Goal: Navigation & Orientation: Find specific page/section

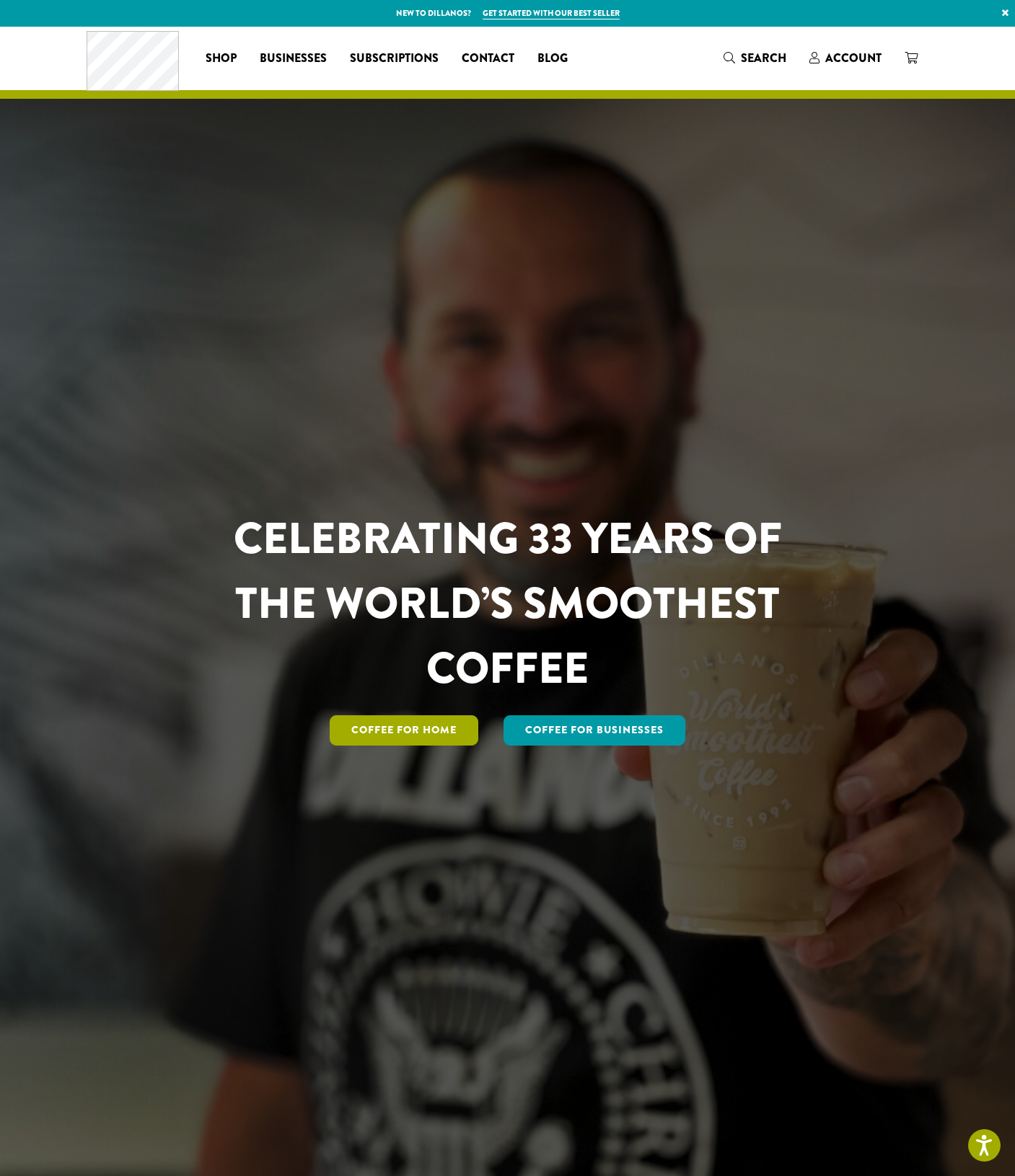
click at [414, 727] on link "Coffee for Home" at bounding box center [404, 730] width 149 height 30
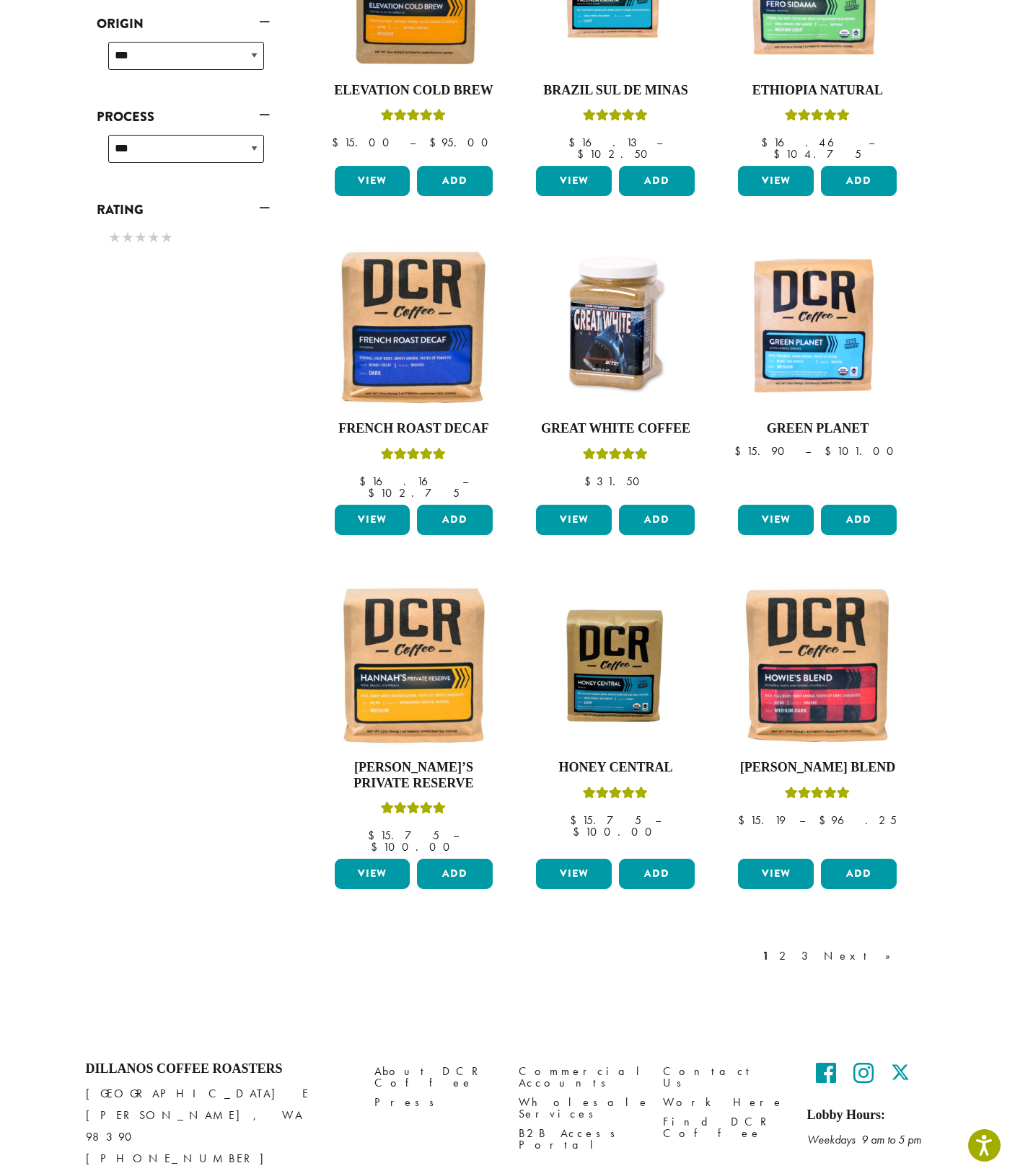
scroll to position [686, 0]
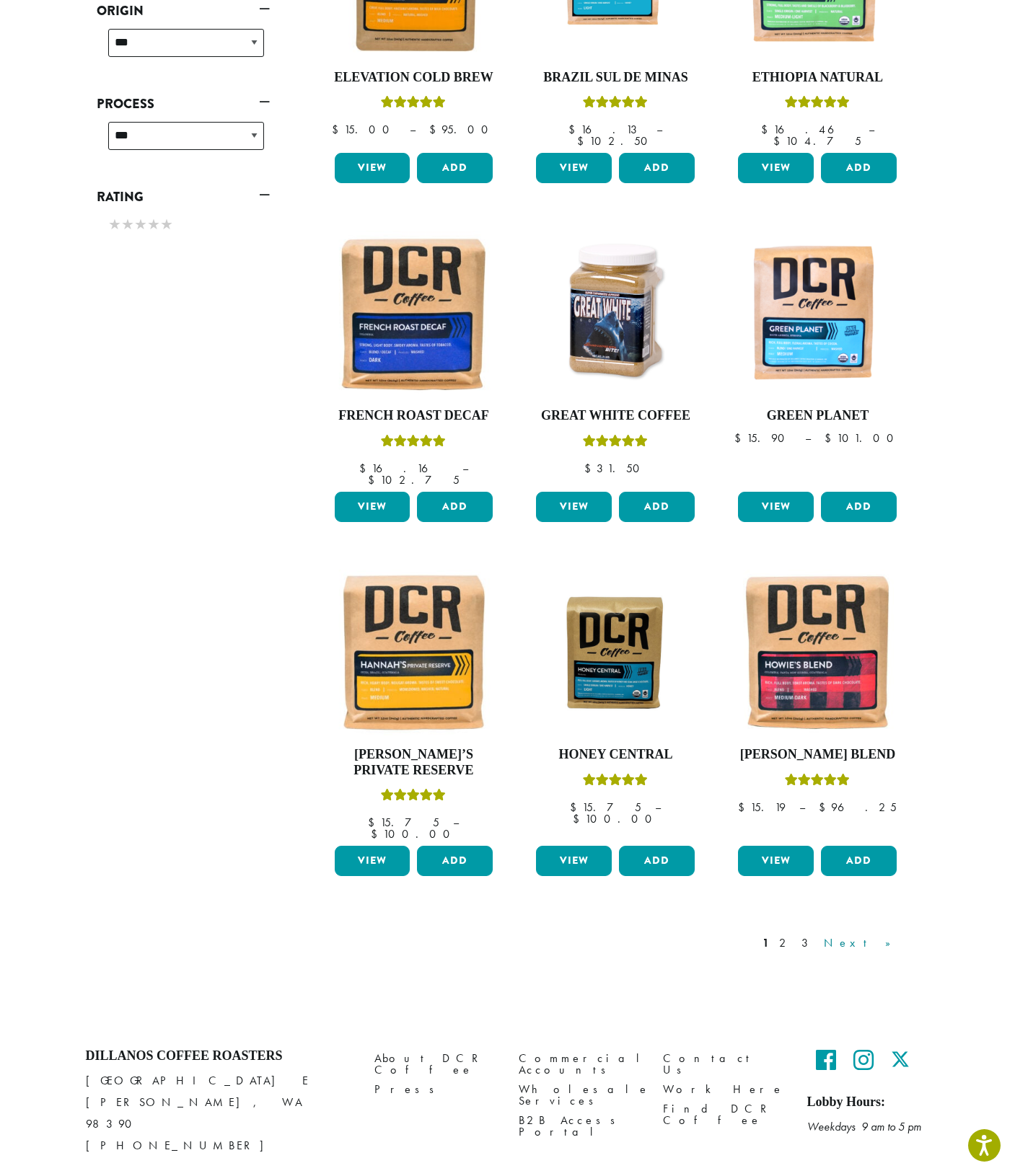
click at [883, 934] on link "Next »" at bounding box center [862, 943] width 83 height 18
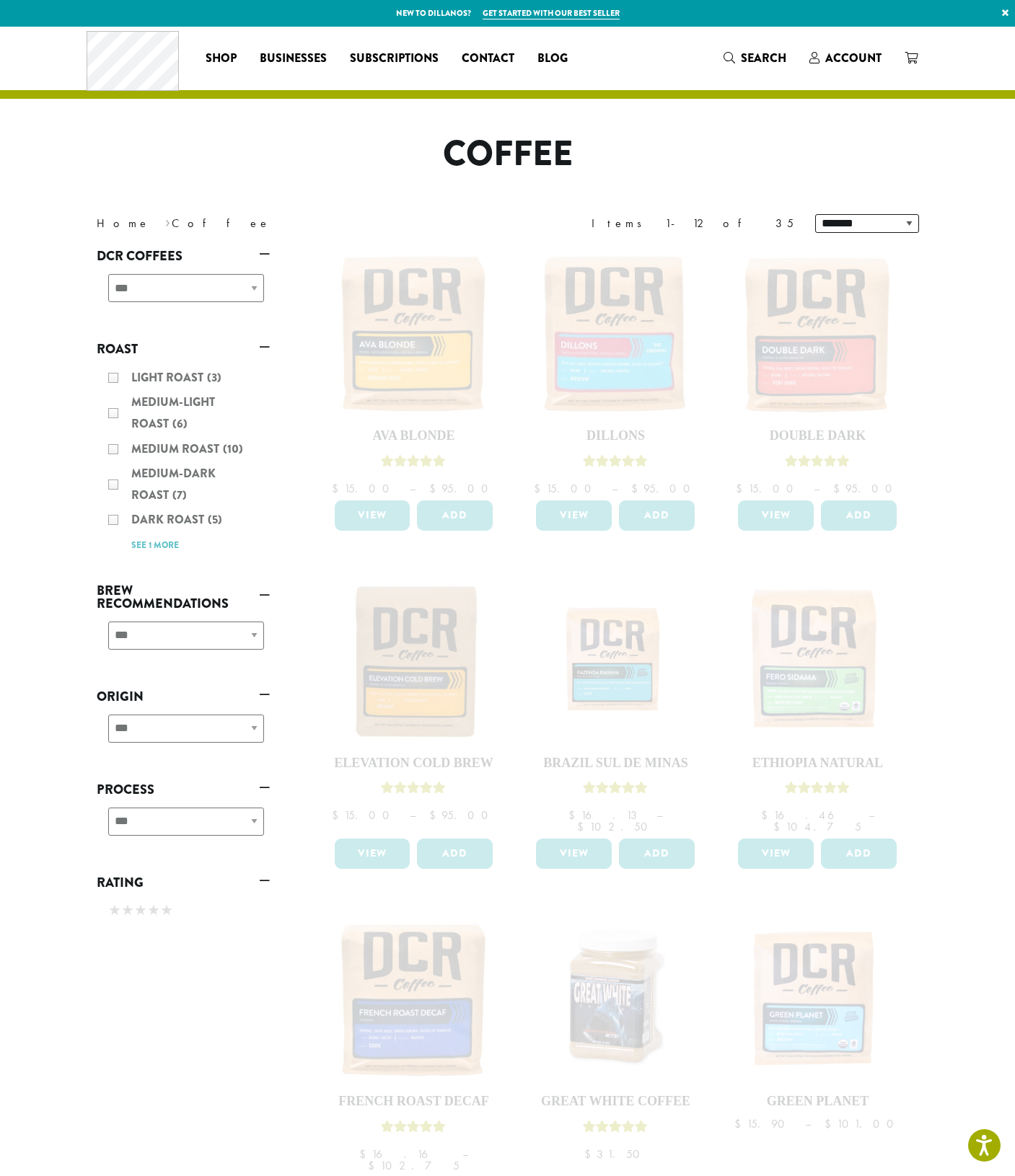
click at [982, 504] on section "**********" at bounding box center [507, 869] width 1015 height 1685
click at [335, 143] on h1 "Coffee" at bounding box center [508, 154] width 843 height 42
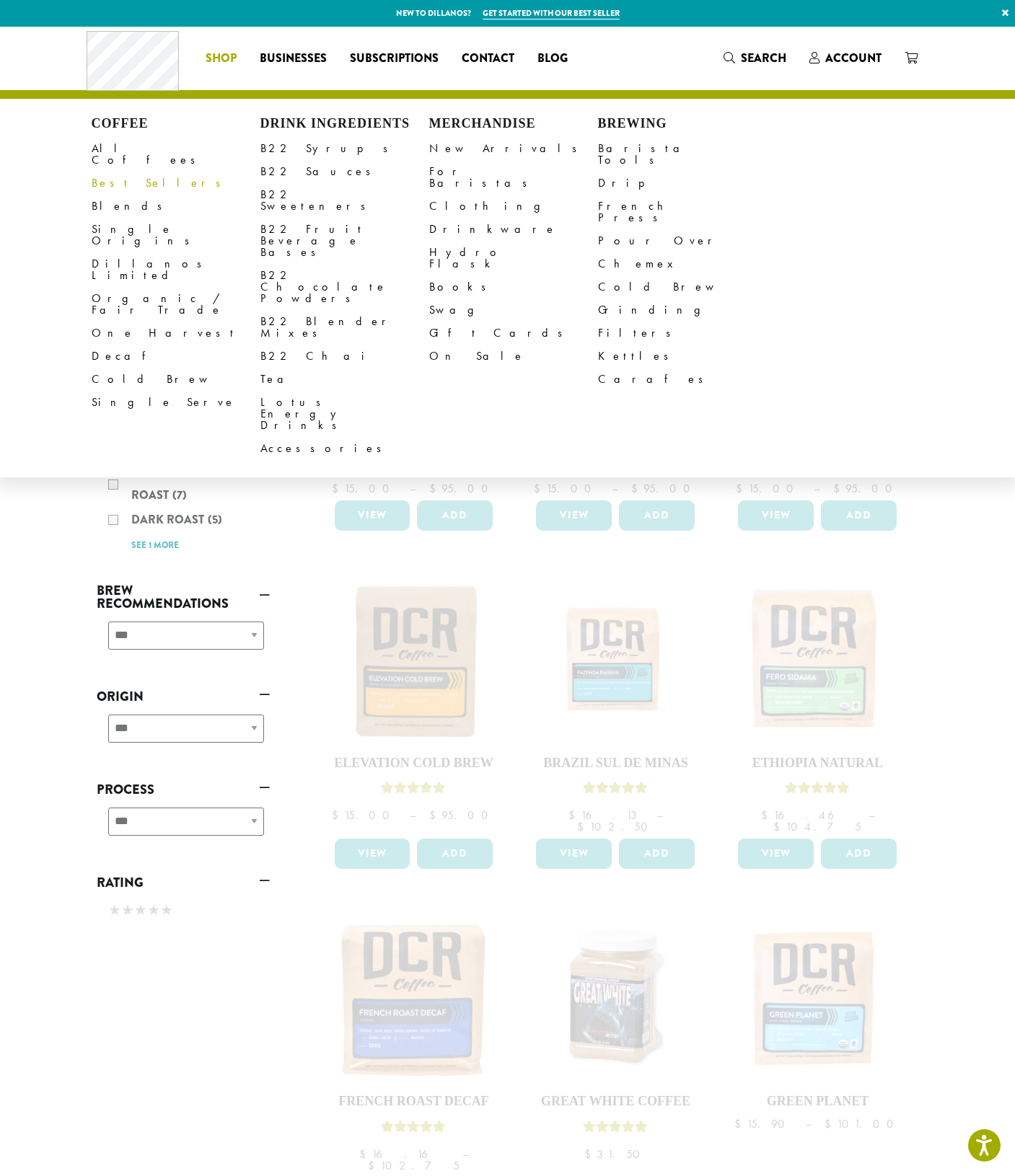
click at [126, 171] on link "Best Sellers" at bounding box center [176, 183] width 169 height 23
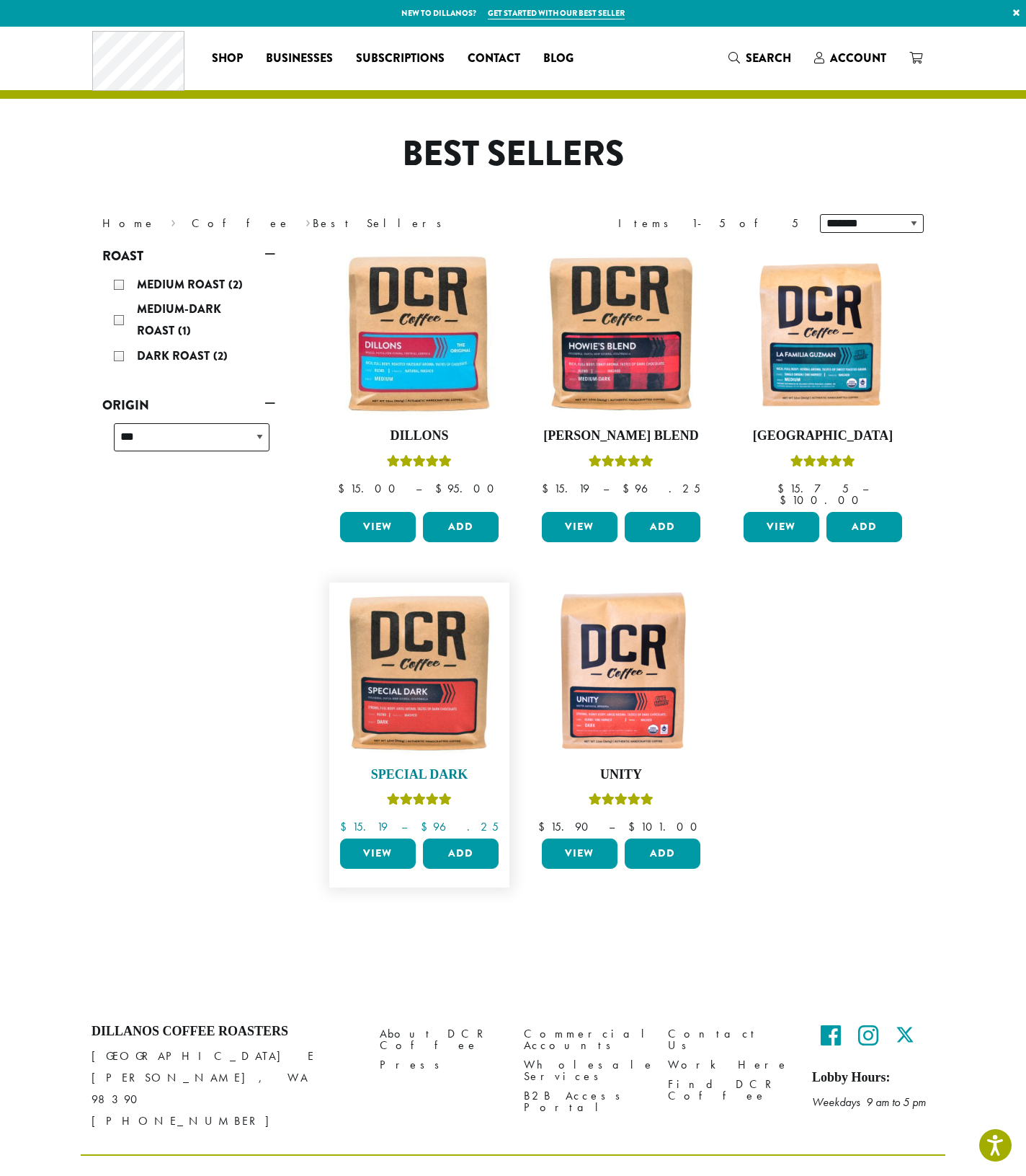
click at [418, 634] on img at bounding box center [419, 672] width 166 height 166
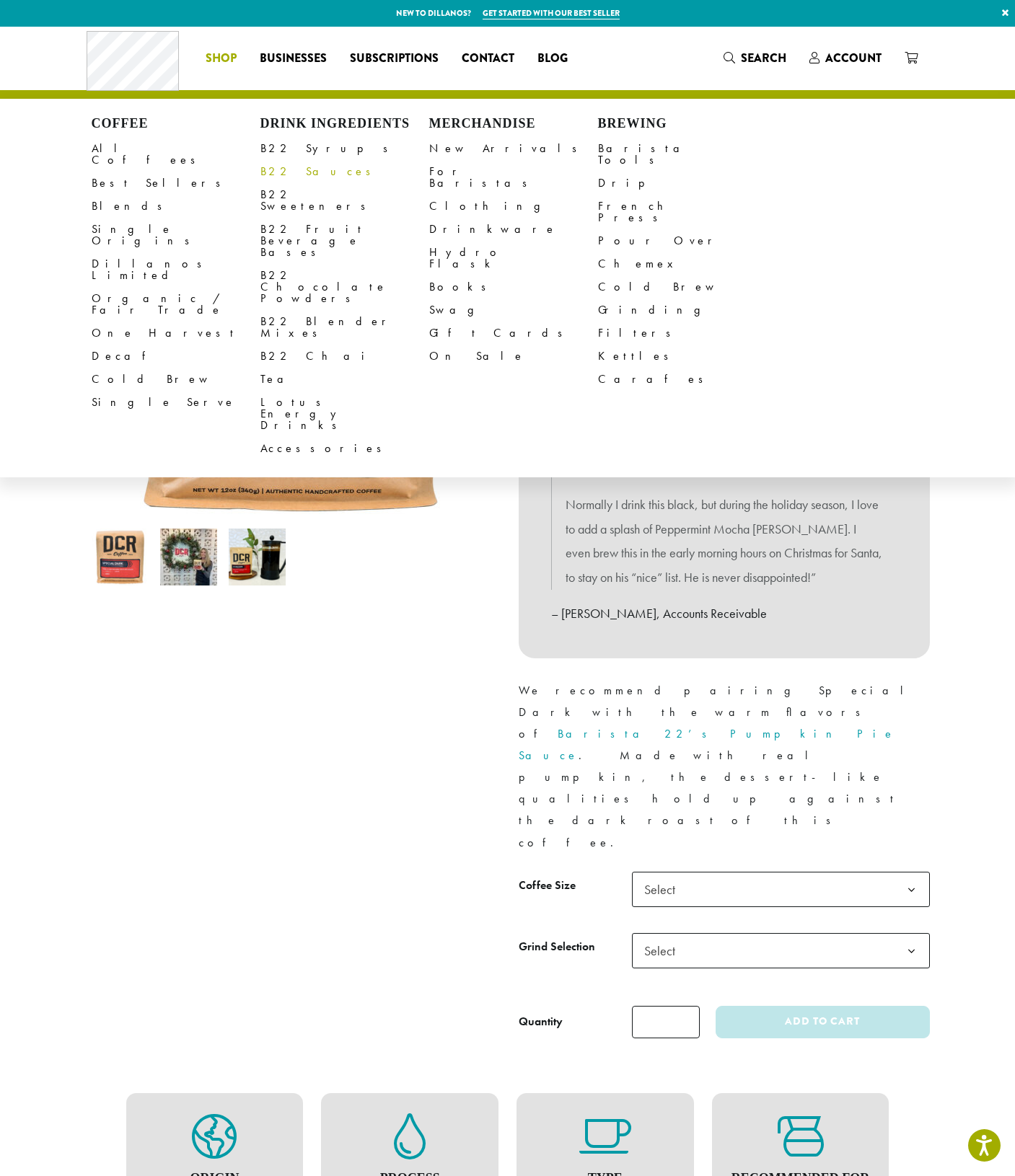
click at [296, 170] on link "B22 Sauces" at bounding box center [345, 171] width 169 height 23
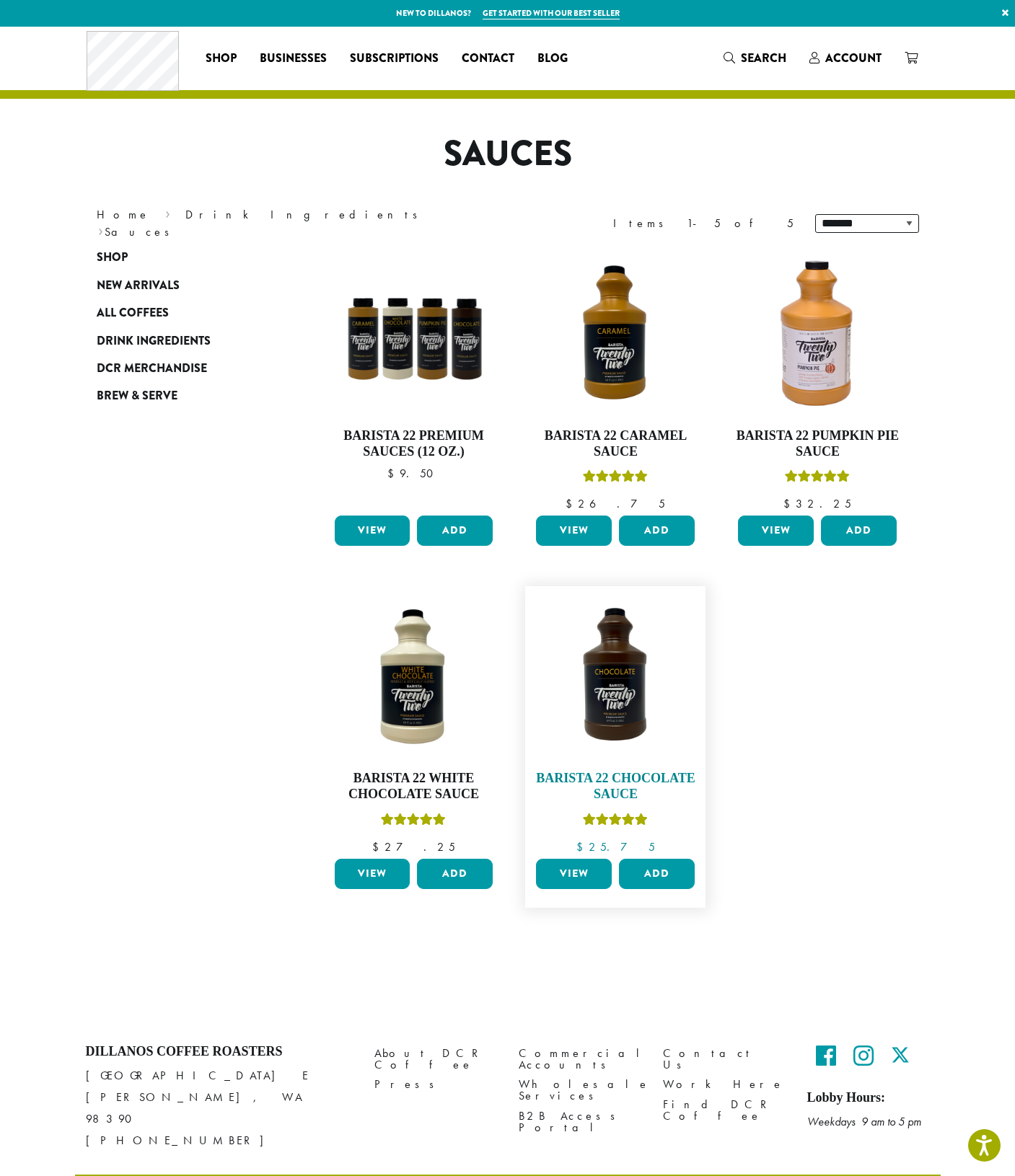
click at [618, 698] on img at bounding box center [615, 676] width 166 height 166
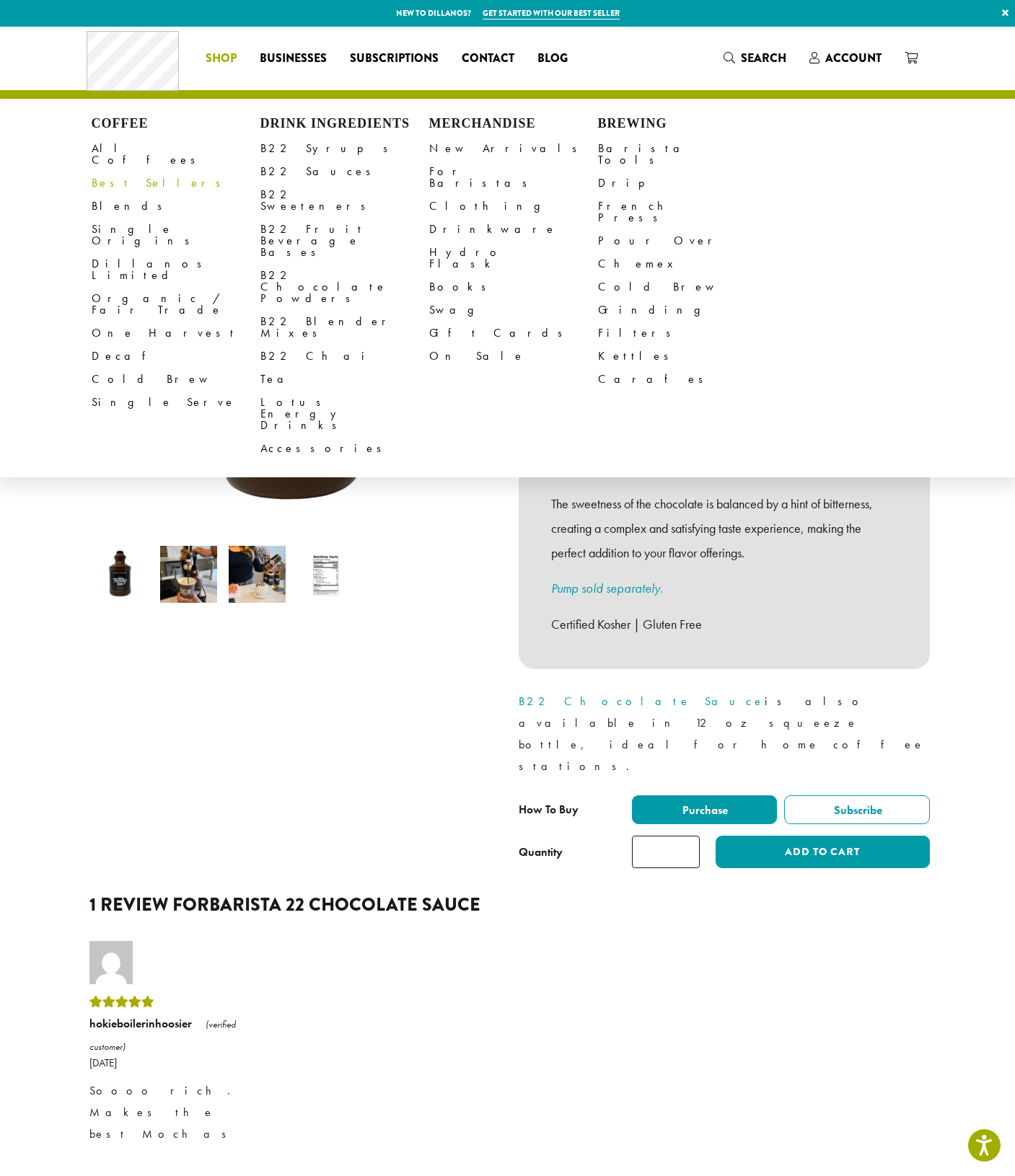
click at [126, 173] on link "Best Sellers" at bounding box center [176, 183] width 169 height 23
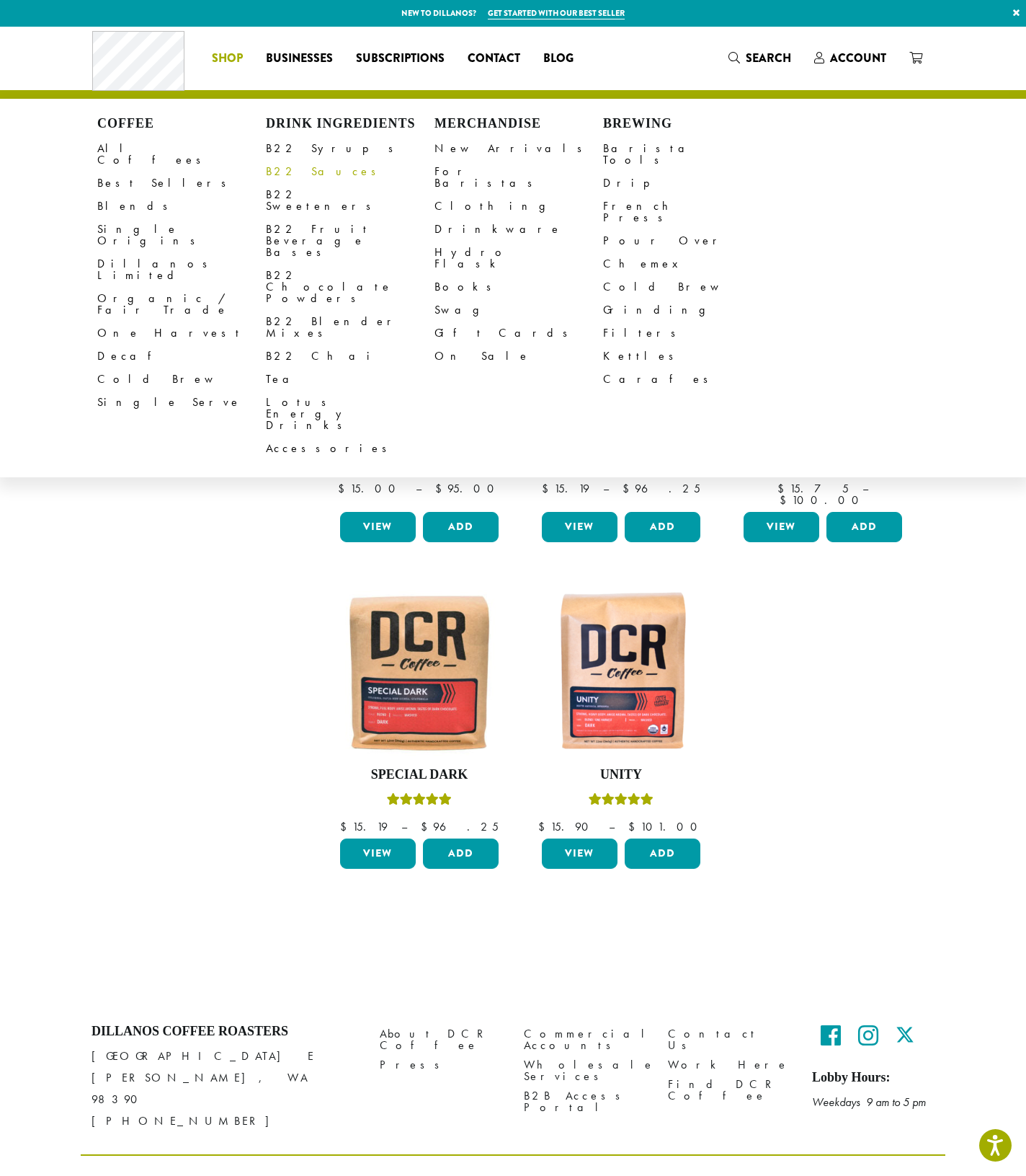
click at [301, 171] on link "B22 Sauces" at bounding box center [350, 171] width 169 height 23
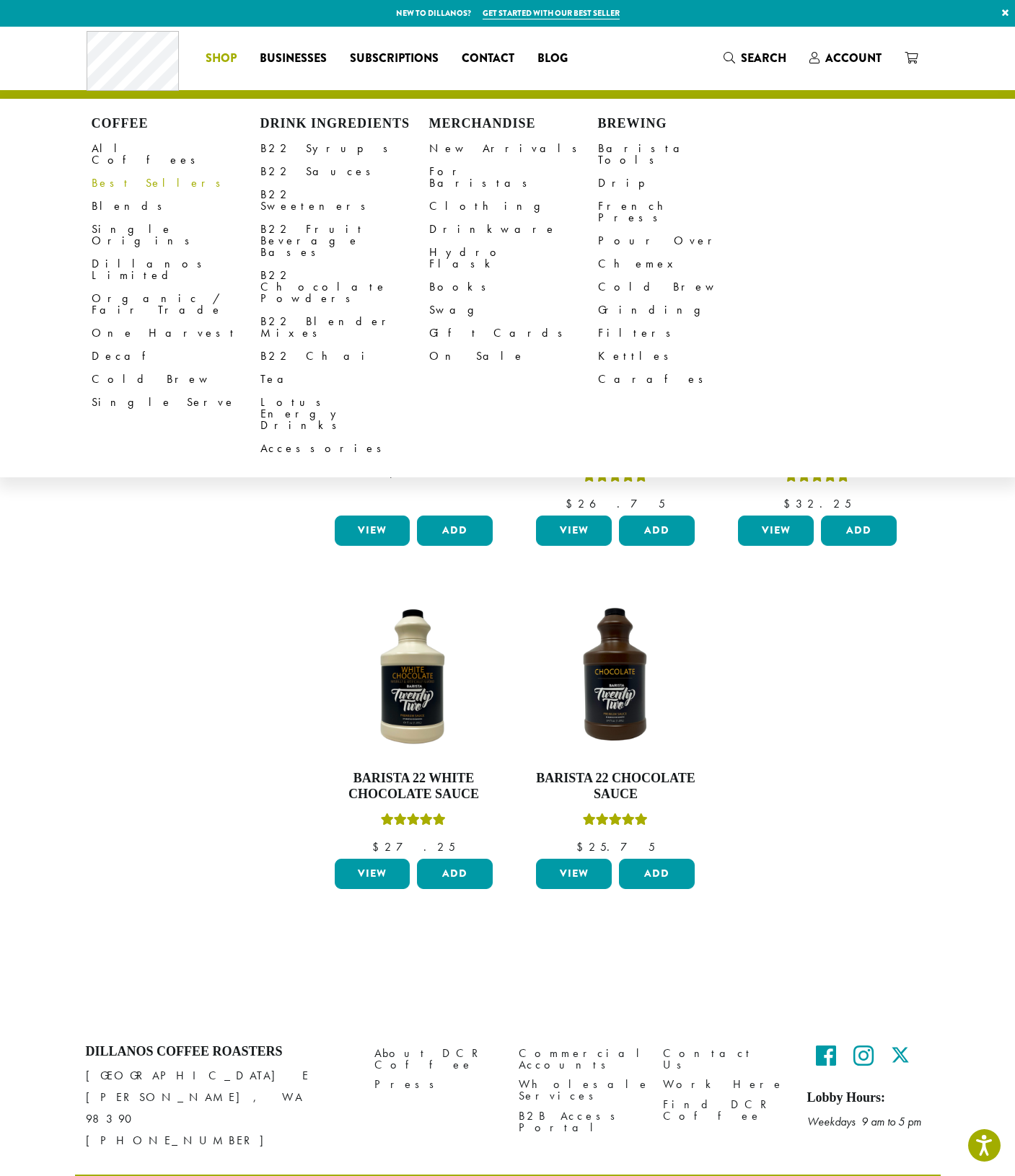
click at [126, 171] on link "Best Sellers" at bounding box center [176, 183] width 169 height 23
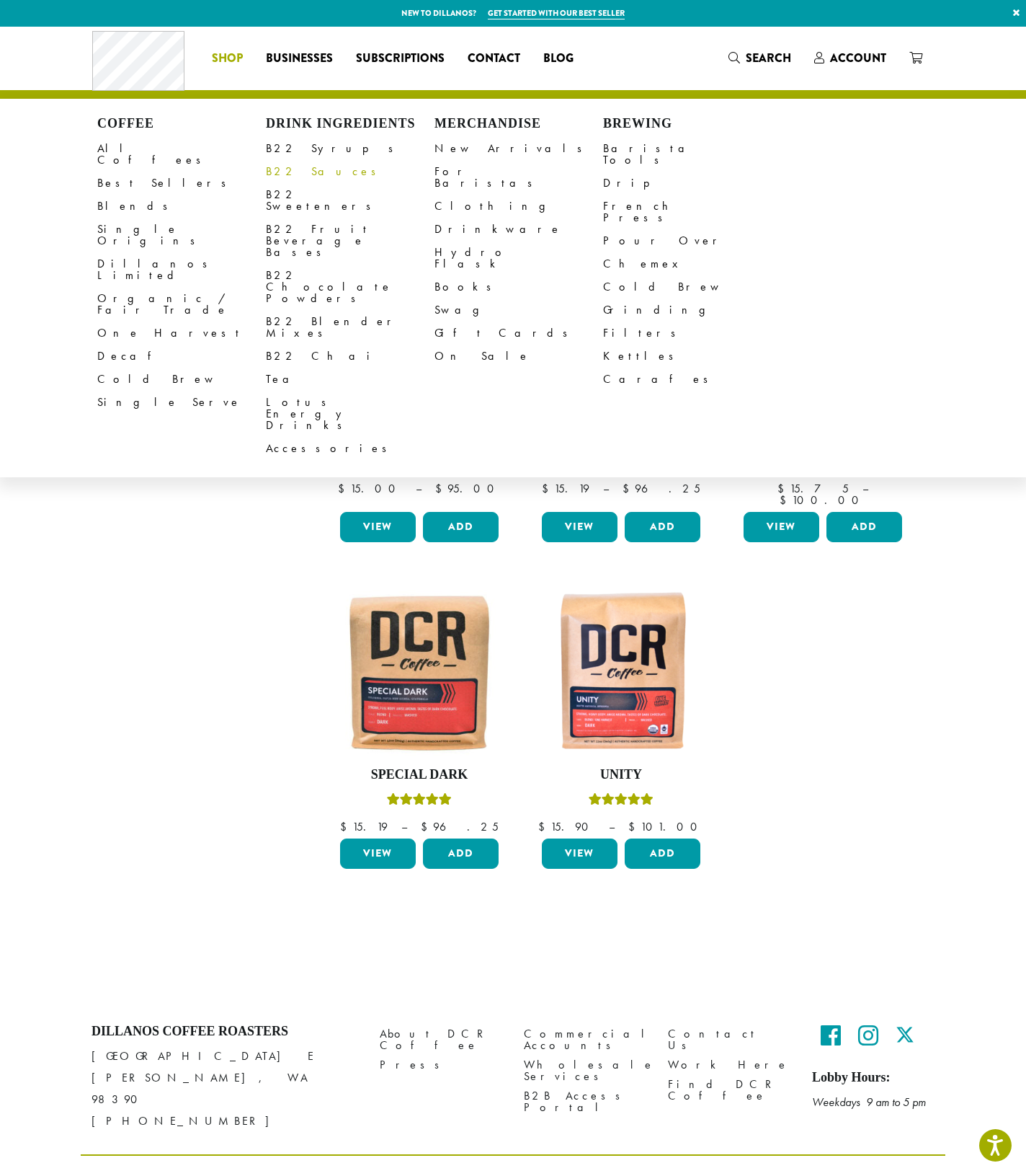
click at [289, 171] on link "B22 Sauces" at bounding box center [350, 171] width 169 height 23
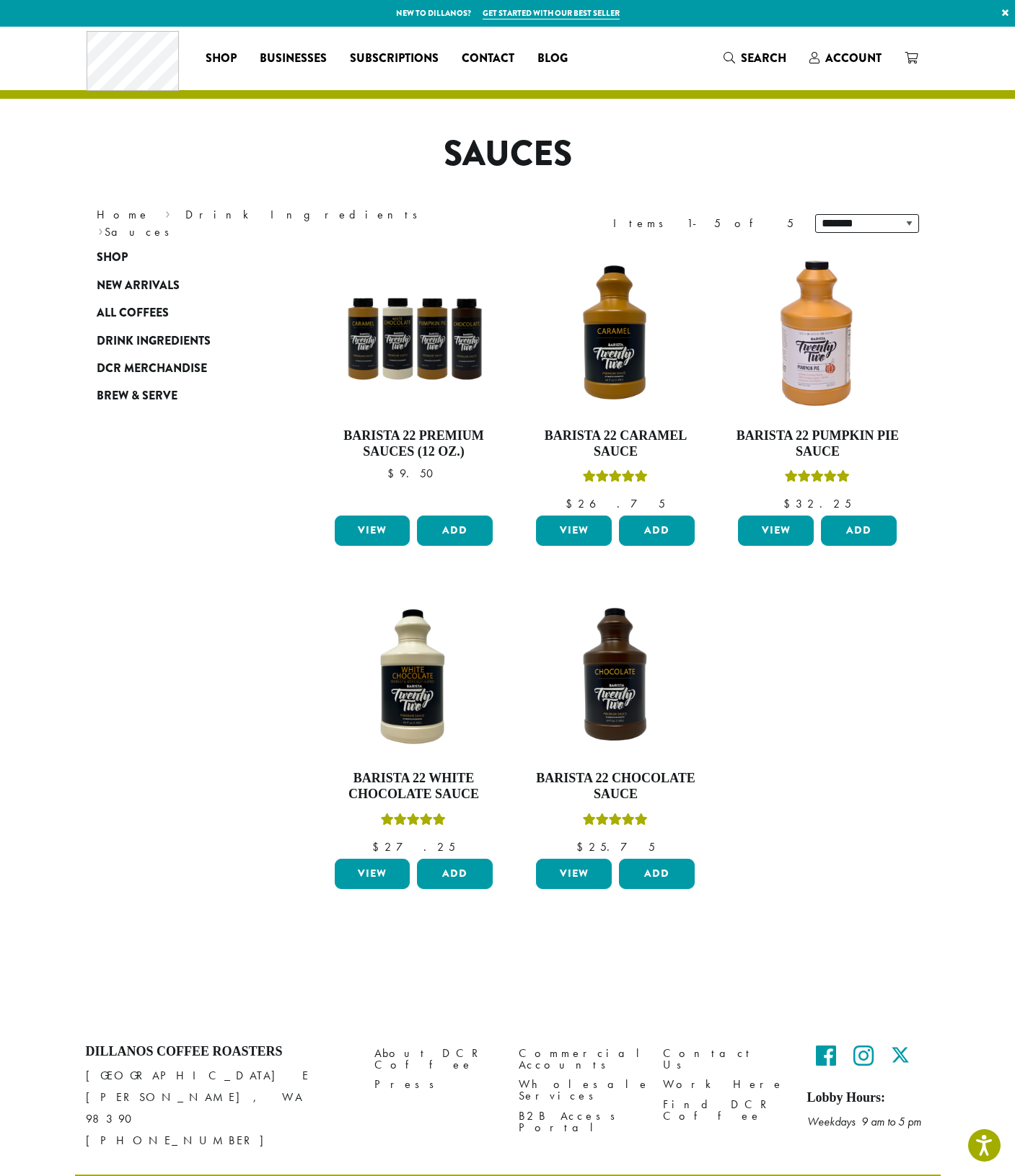
click at [93, 642] on div "**********" at bounding box center [508, 615] width 865 height 743
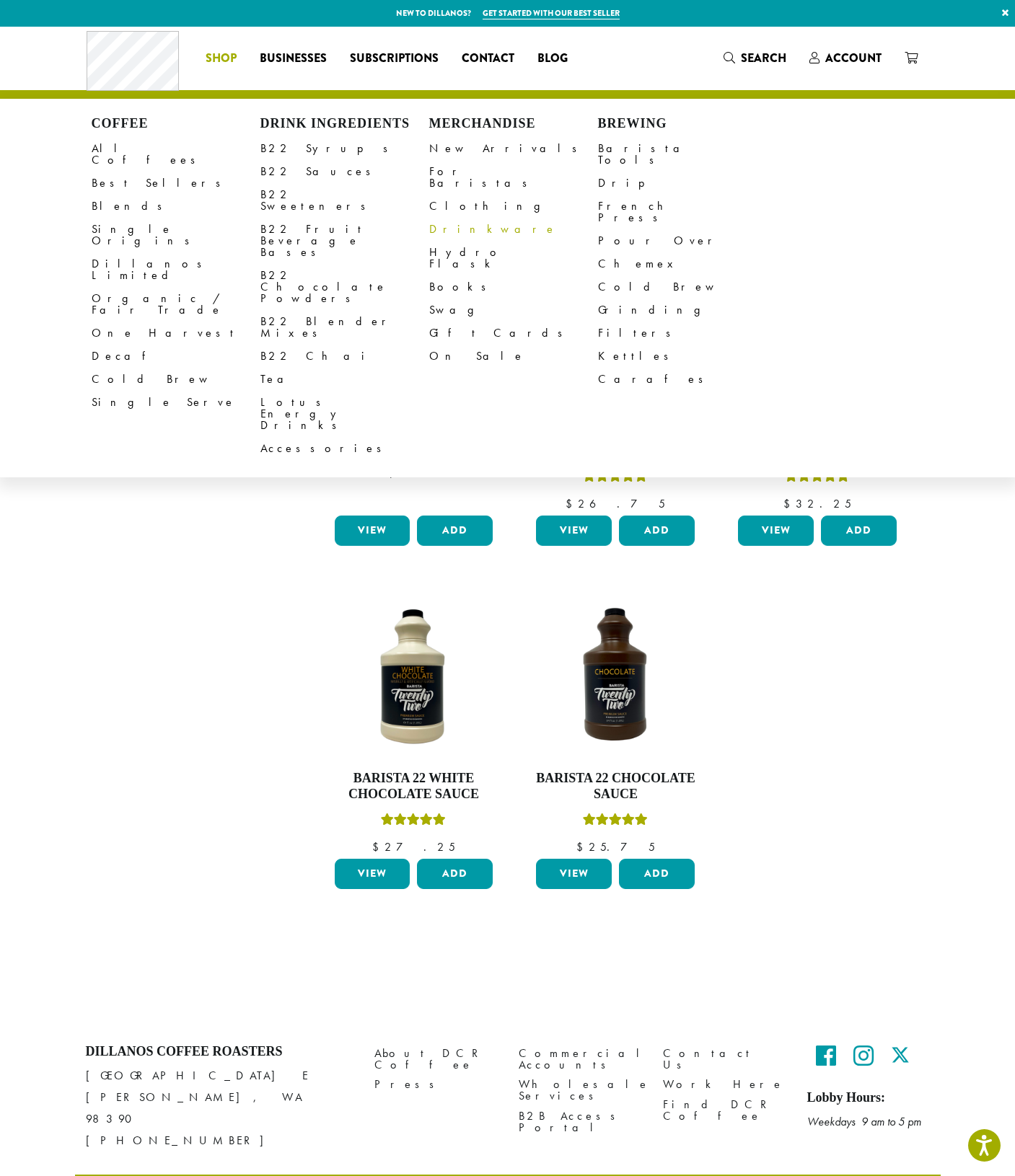
click at [445, 217] on link "Drinkware" at bounding box center [514, 229] width 169 height 23
